Goal: Information Seeking & Learning: Learn about a topic

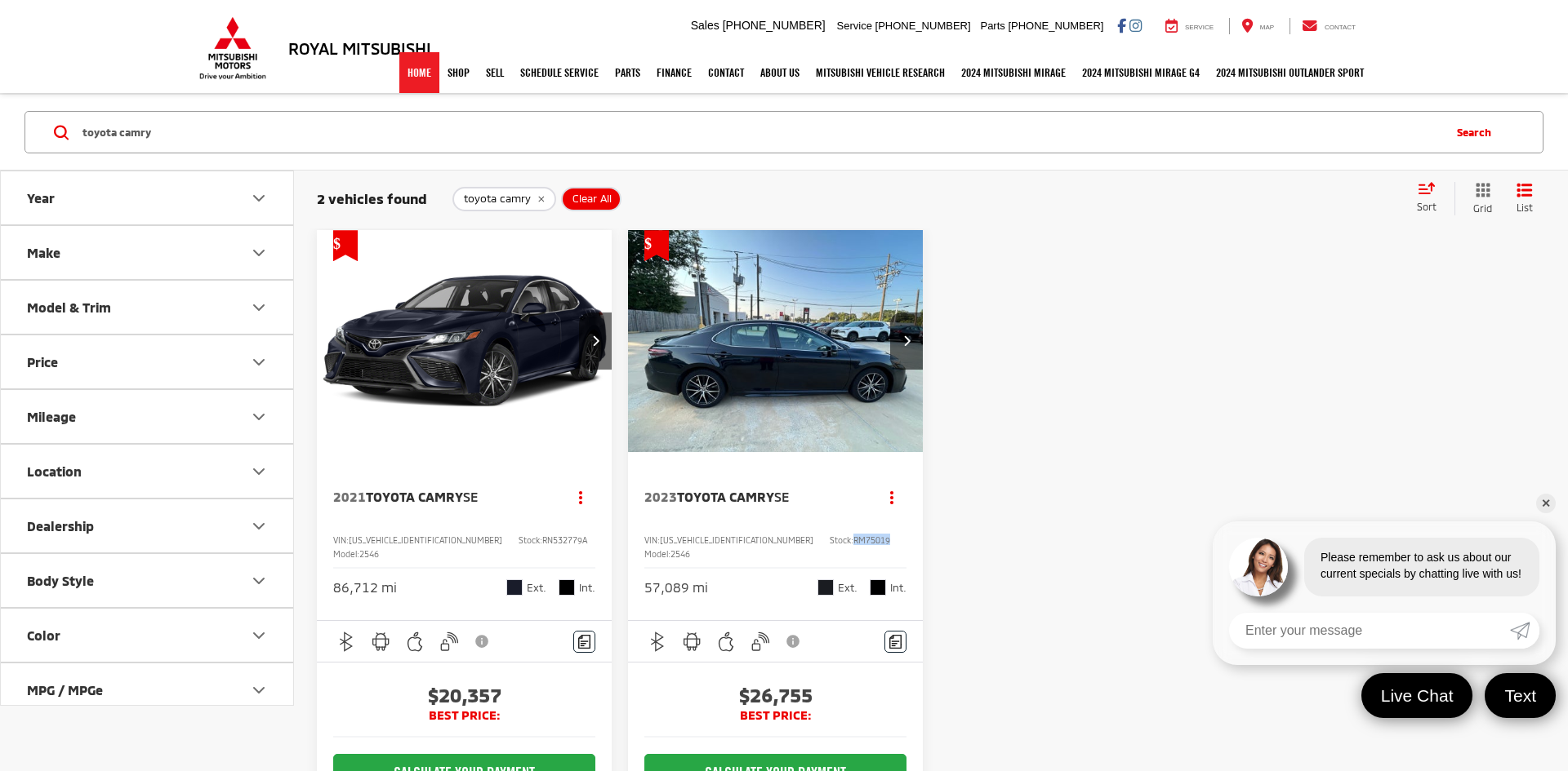
click at [407, 75] on link "Home" at bounding box center [419, 72] width 40 height 40
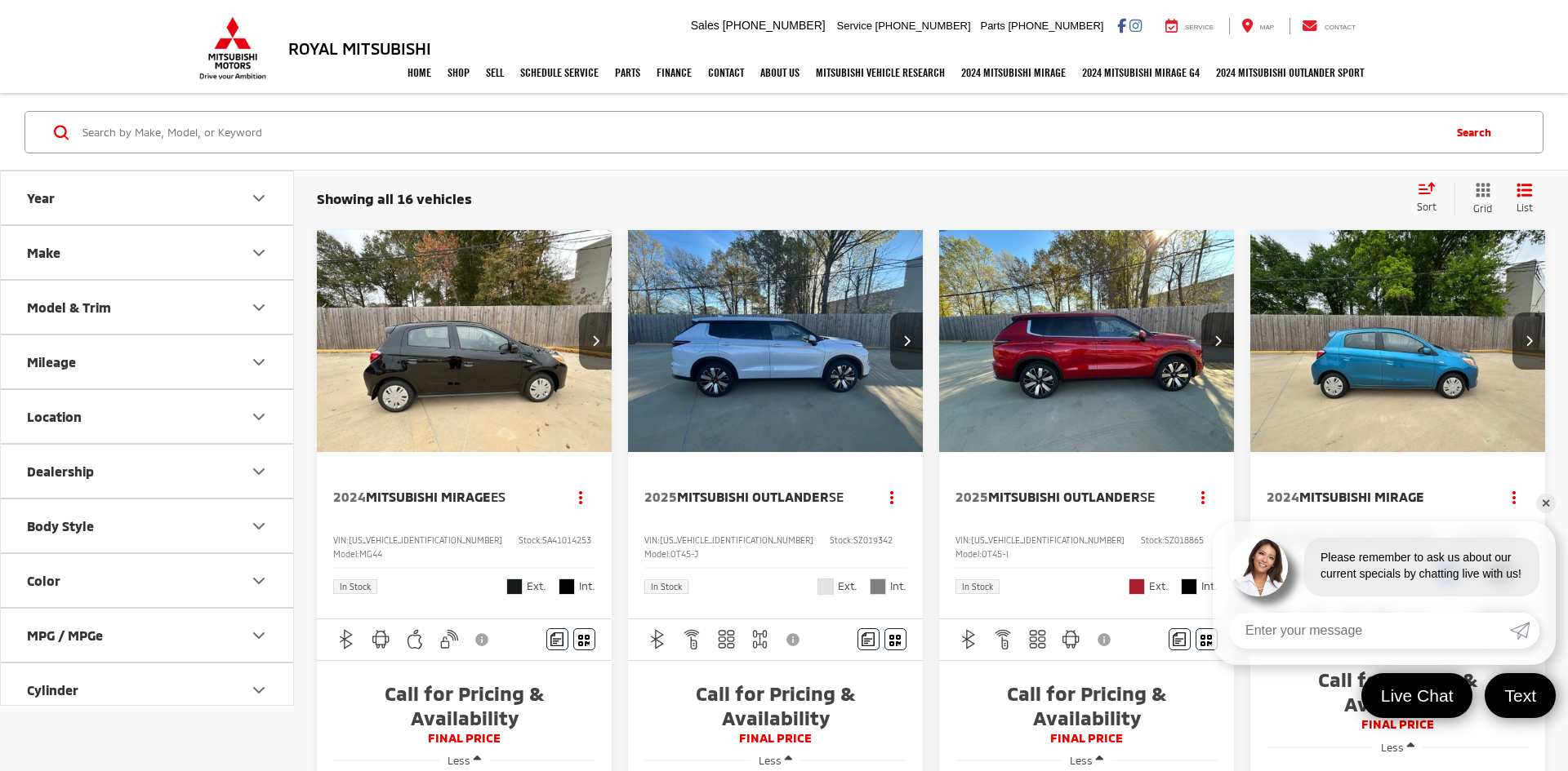
click at [1545, 494] on link "✕" at bounding box center [1545, 504] width 20 height 20
